Goal: Transaction & Acquisition: Download file/media

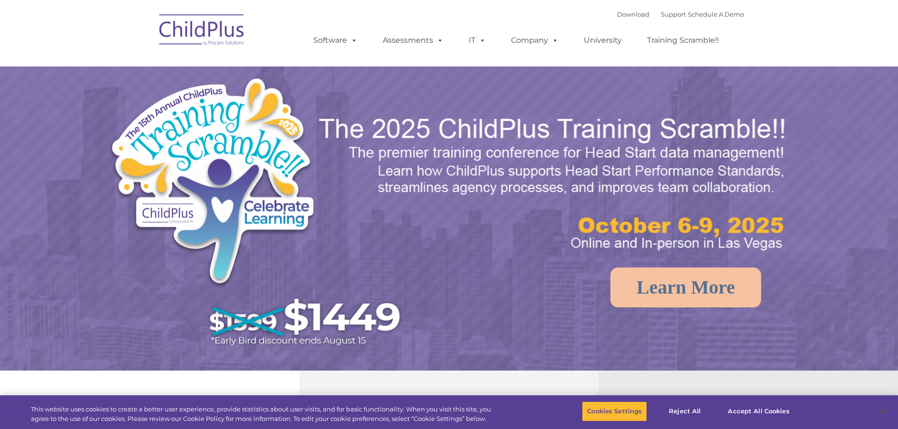
select select "MEDIUM"
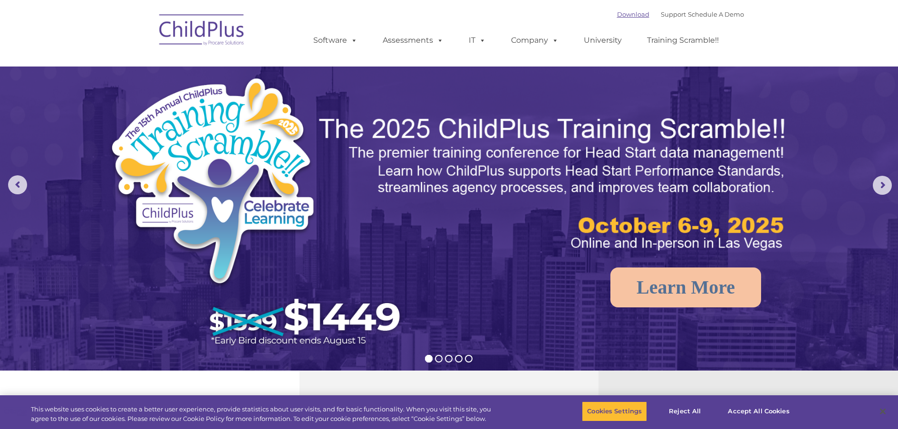
click at [630, 14] on link "Download" at bounding box center [633, 14] width 32 height 8
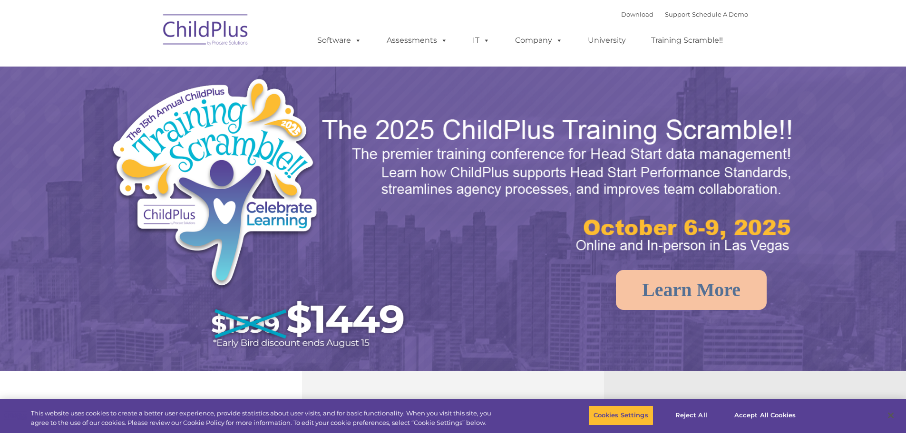
select select "MEDIUM"
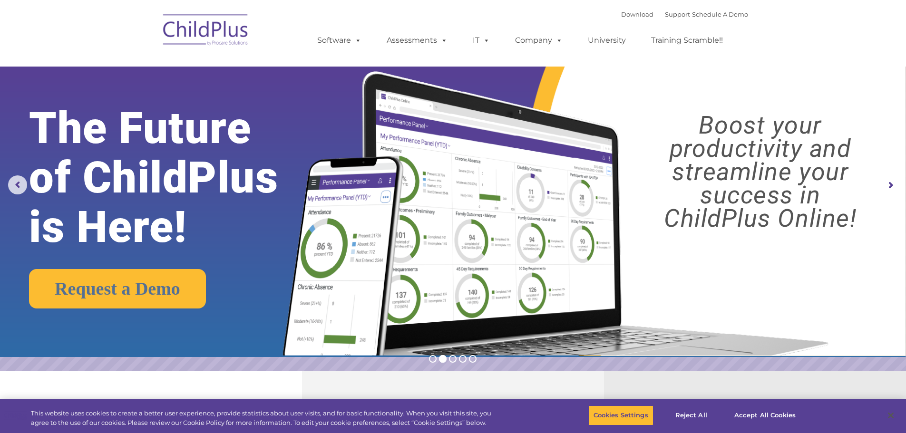
click at [621, 19] on div "Download Support | Schedule A Demo " at bounding box center [684, 14] width 127 height 14
click at [622, 17] on link "Download" at bounding box center [637, 14] width 32 height 8
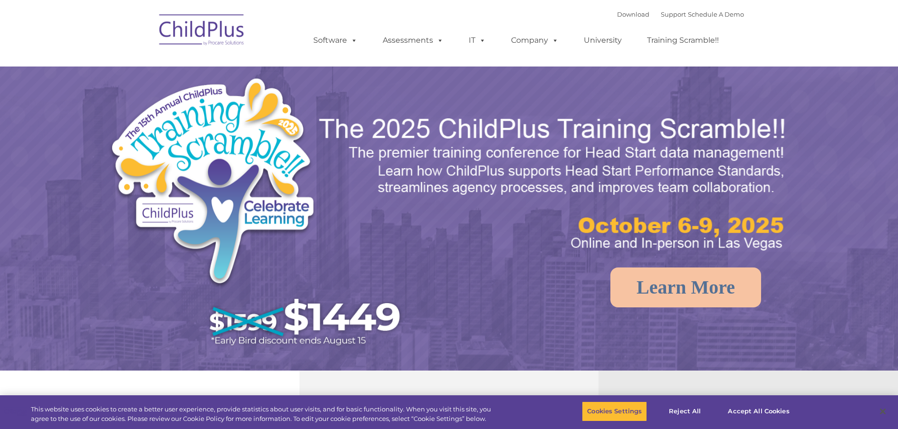
select select "MEDIUM"
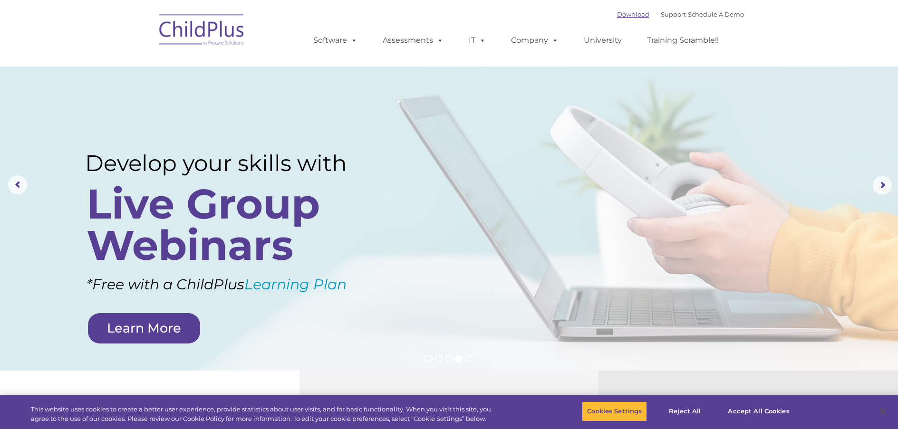
click at [618, 15] on link "Download" at bounding box center [633, 14] width 32 height 8
